Goal: Register for event/course: Register for event/course

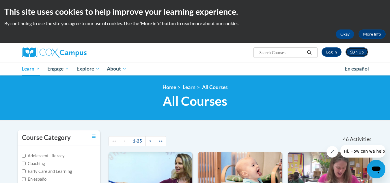
click at [354, 53] on link "Sign Up" at bounding box center [357, 51] width 23 height 9
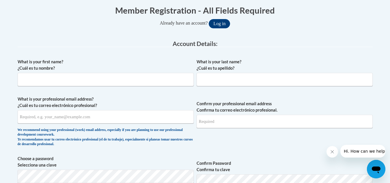
scroll to position [120, 0]
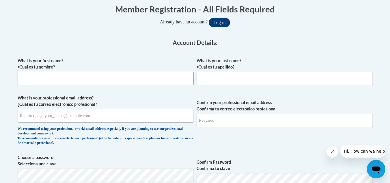
click at [118, 79] on input "What is your first name? ¿Cuál es tu nombre?" at bounding box center [106, 78] width 176 height 13
type input "Jennifer"
type input "Anderson"
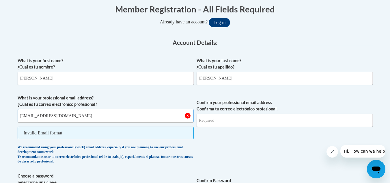
type input "janderson0531@kctcs.edu"
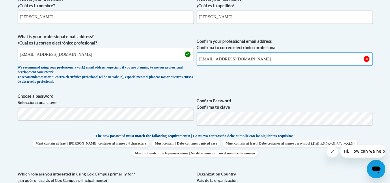
scroll to position [185, 0]
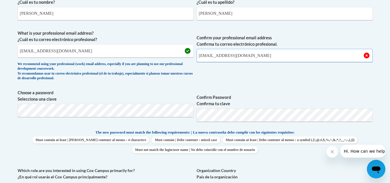
type input "janderson0531@kctcs.edu"
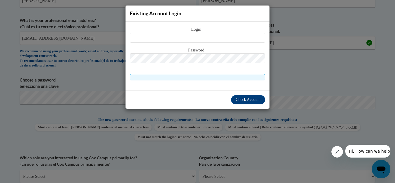
click at [310, 52] on div "Existing Account Login Login Password" at bounding box center [197, 91] width 395 height 183
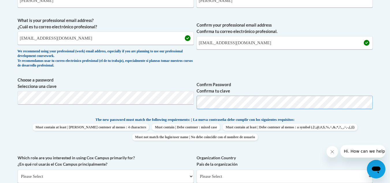
click at [58, 129] on div "What is your first name? ¿Cuál es tu nombre? Jennifer What is your last name? ¿…" at bounding box center [195, 108] width 355 height 263
click at [68, 116] on div "What is your first name? ¿Cuál es tu nombre? Jennifer What is your last name? ¿…" at bounding box center [195, 108] width 355 height 263
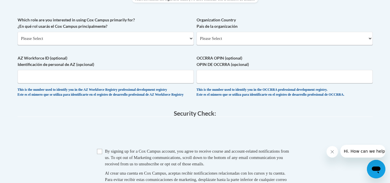
scroll to position [310, 0]
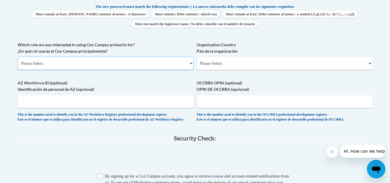
click at [120, 66] on select "Please Select College/University | Colegio/Universidad Community/Nonprofit Part…" at bounding box center [106, 63] width 176 height 13
select select "5a18ea06-2b54-4451-96f2-d152daf9eac5"
click at [18, 57] on select "Please Select College/University | Colegio/Universidad Community/Nonprofit Part…" at bounding box center [106, 63] width 176 height 13
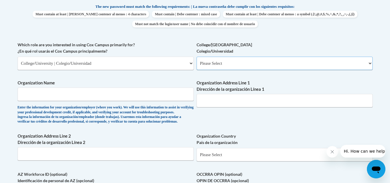
click at [228, 58] on select "Please Select College/University Staff | Empleado universitario College/Univers…" at bounding box center [285, 63] width 176 height 13
select select "99b32b07-cffc-426c-8bf6-0cd77760d84b"
click at [197, 57] on select "Please Select College/University Staff | Empleado universitario College/Univers…" at bounding box center [285, 63] width 176 height 13
click at [101, 96] on input "Organization Name" at bounding box center [106, 94] width 176 height 13
type input "M"
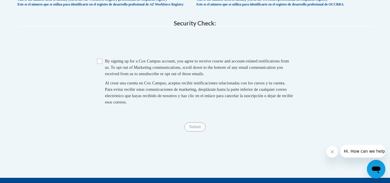
scroll to position [514, 0]
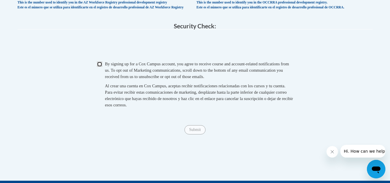
click at [98, 67] on input "Checkbox" at bounding box center [99, 64] width 5 height 5
checkbox input "true"
click at [193, 134] on input "Submit" at bounding box center [195, 129] width 21 height 9
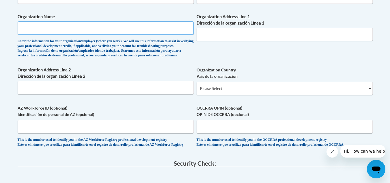
scroll to position [367, 0]
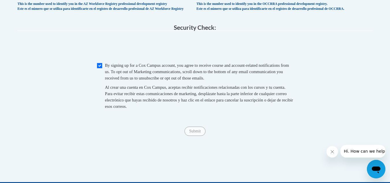
type input "Maysville Community and Technical College"
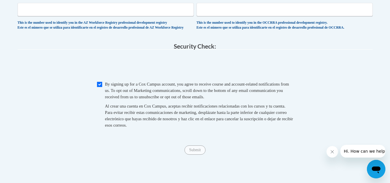
scroll to position [492, 0]
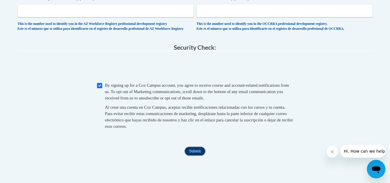
click at [195, 156] on input "Submit" at bounding box center [195, 150] width 21 height 9
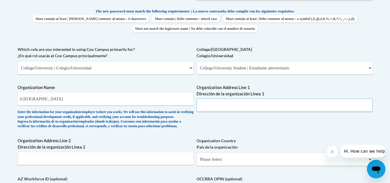
scroll to position [307, 0]
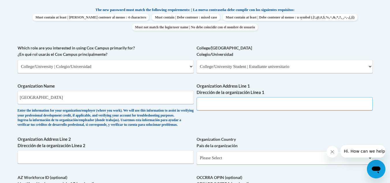
click at [226, 102] on input "Organization Address Line 1 Dirección de la organización Línea 1" at bounding box center [285, 103] width 176 height 13
paste input "1755 U.S. 68 Business"
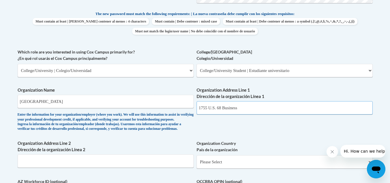
scroll to position [295, 0]
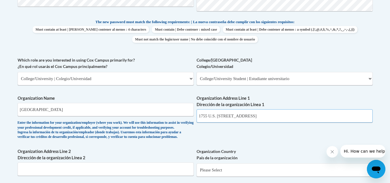
type input "1755 U.S. 68 Business Maysville, KY 41056"
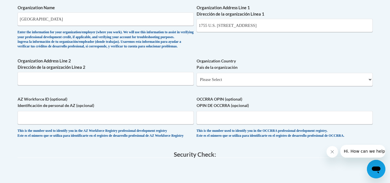
scroll to position [383, 0]
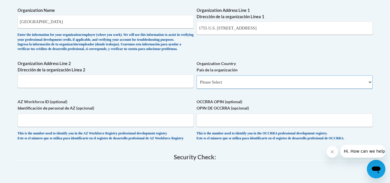
click at [228, 89] on select "Please Select United States | Estados Unidos Outside of the United States | Fue…" at bounding box center [285, 81] width 176 height 13
select select "ad49bcad-a171-4b2e-b99c-48b446064914"
click at [197, 85] on select "Please Select United States | Estados Unidos Outside of the United States | Fue…" at bounding box center [285, 81] width 176 height 13
select select
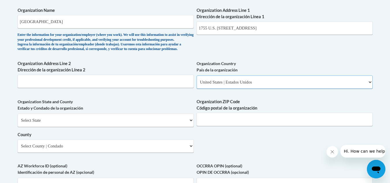
scroll to position [445, 0]
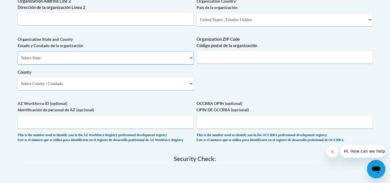
click at [71, 64] on select "Select State Alabama Alaska Arizona Arkansas California Colorado Connecticut De…" at bounding box center [106, 57] width 176 height 13
select select "Kentucky"
click at [18, 61] on select "Select State Alabama Alaska Arizona Arkansas California Colorado Connecticut De…" at bounding box center [106, 57] width 176 height 13
click at [226, 64] on input "Organization ZIP Code Código postal de la organización" at bounding box center [285, 56] width 176 height 13
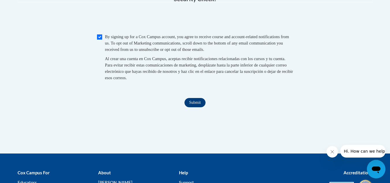
type input "41056"
click at [194, 107] on input "Submit" at bounding box center [195, 102] width 21 height 9
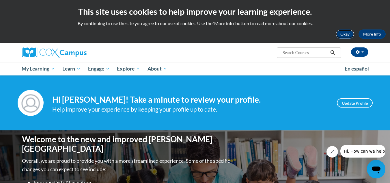
click at [345, 35] on button "Okay" at bounding box center [345, 33] width 18 height 9
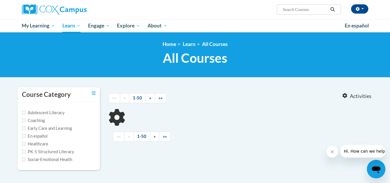
type input "The Power of Language"
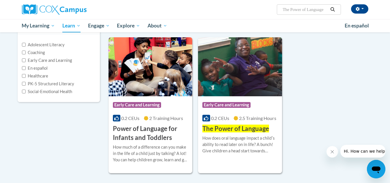
scroll to position [75, 0]
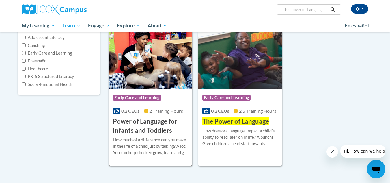
click at [135, 123] on h3 "Power of Language for Infants and Toddlers" at bounding box center [150, 126] width 75 height 18
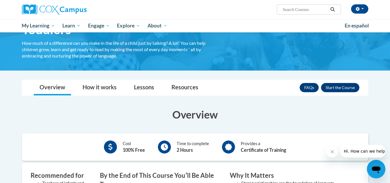
scroll to position [52, 0]
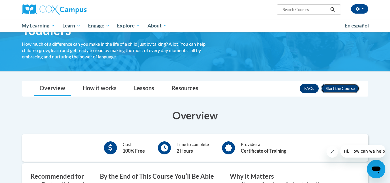
click at [331, 88] on button "Enroll" at bounding box center [340, 88] width 38 height 9
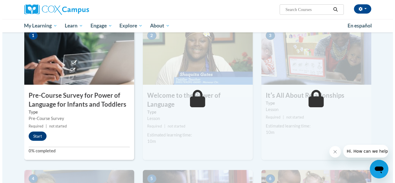
scroll to position [125, 0]
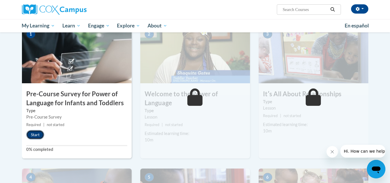
click at [32, 133] on button "Start" at bounding box center [35, 134] width 18 height 9
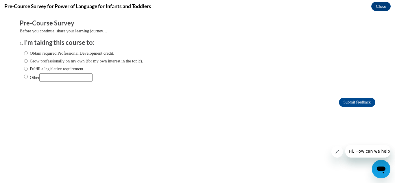
scroll to position [0, 0]
click at [24, 77] on input "Other" at bounding box center [26, 76] width 4 height 6
radio input "true"
click at [50, 79] on input "Other" at bounding box center [65, 77] width 53 height 8
type input "S"
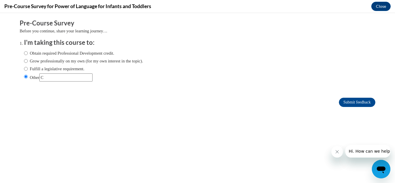
click at [48, 74] on input "Other" at bounding box center [65, 77] width 53 height 8
type input "College Assignment"
click at [347, 102] on input "Submit feedback" at bounding box center [357, 102] width 36 height 9
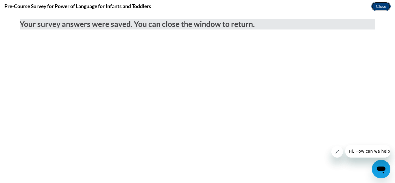
click at [380, 8] on button "Close" at bounding box center [380, 6] width 19 height 9
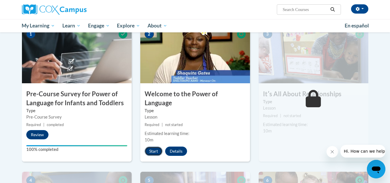
click at [152, 146] on button "Start" at bounding box center [154, 150] width 18 height 9
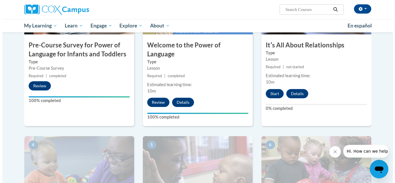
scroll to position [146, 0]
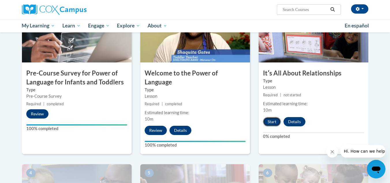
click at [269, 124] on button "Start" at bounding box center [272, 121] width 18 height 9
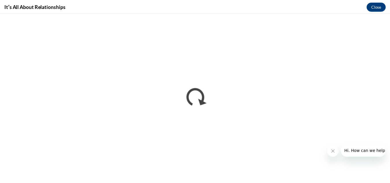
scroll to position [0, 0]
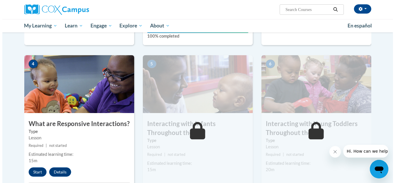
scroll to position [258, 0]
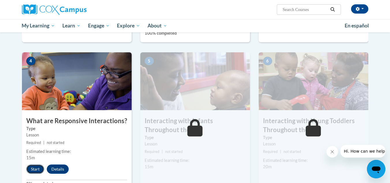
click at [33, 164] on button "Start" at bounding box center [35, 168] width 18 height 9
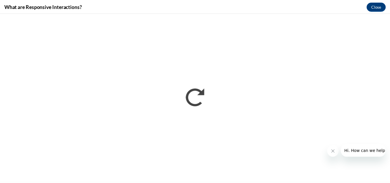
scroll to position [0, 0]
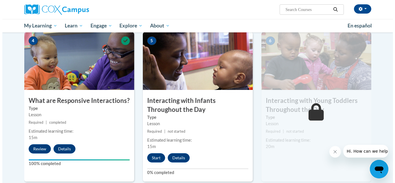
scroll to position [280, 0]
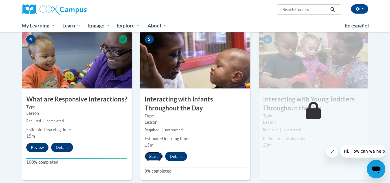
click at [150, 152] on button "Start" at bounding box center [154, 156] width 18 height 9
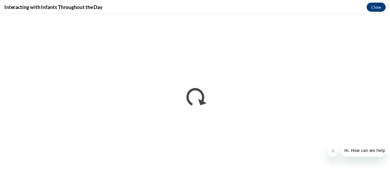
scroll to position [0, 0]
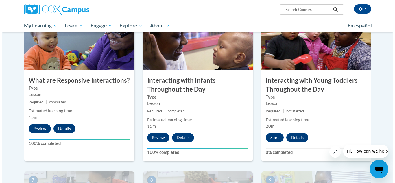
scroll to position [295, 0]
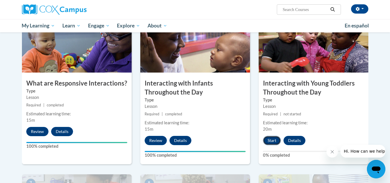
click at [270, 136] on button "Start" at bounding box center [272, 140] width 18 height 9
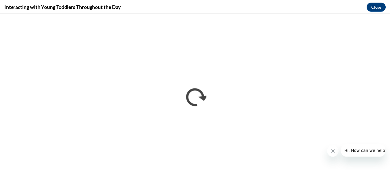
scroll to position [0, 0]
